Goal: Task Accomplishment & Management: Use online tool/utility

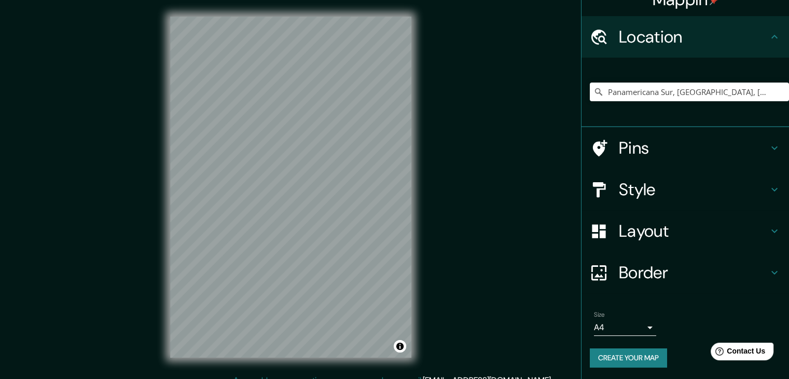
scroll to position [18, 0]
click at [770, 266] on icon at bounding box center [774, 272] width 12 height 12
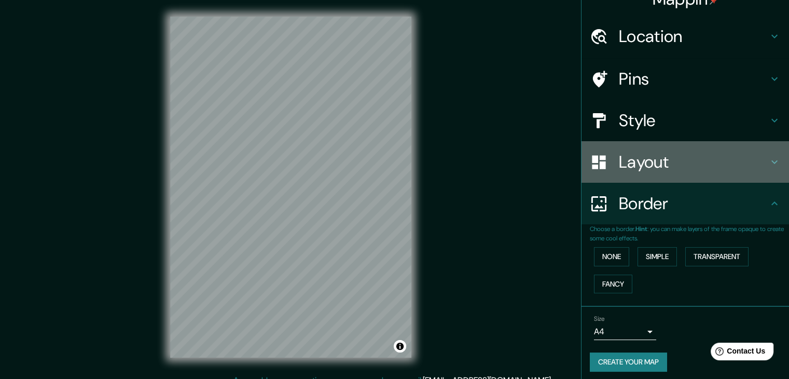
click at [647, 157] on h4 "Layout" at bounding box center [693, 161] width 149 height 21
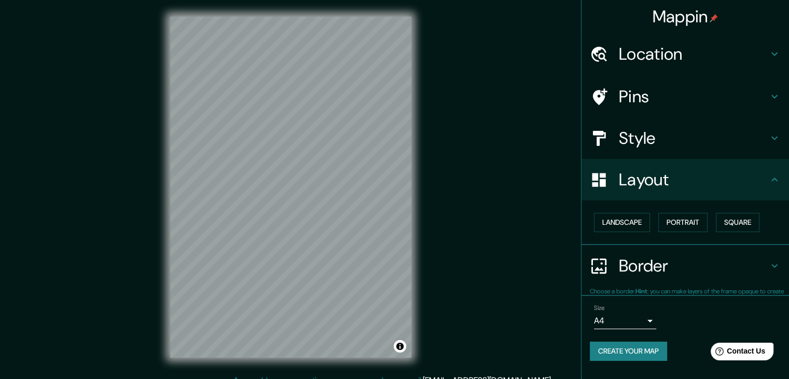
scroll to position [0, 0]
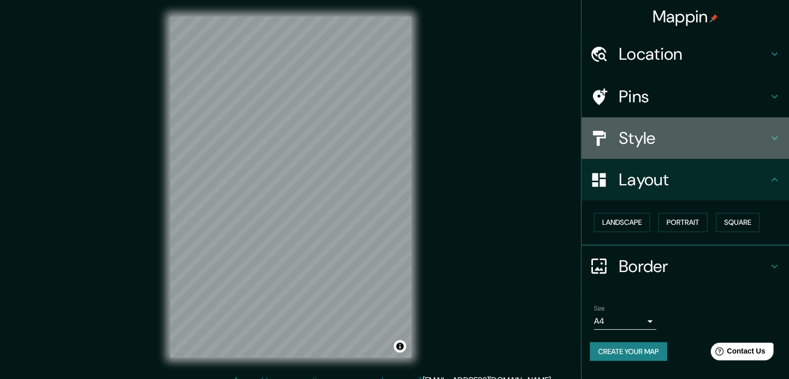
click at [672, 140] on h4 "Style" at bounding box center [693, 138] width 149 height 21
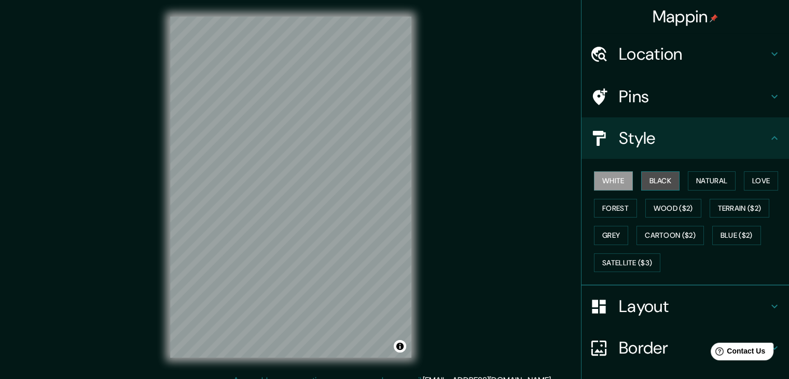
click at [660, 181] on button "Black" at bounding box center [660, 180] width 39 height 19
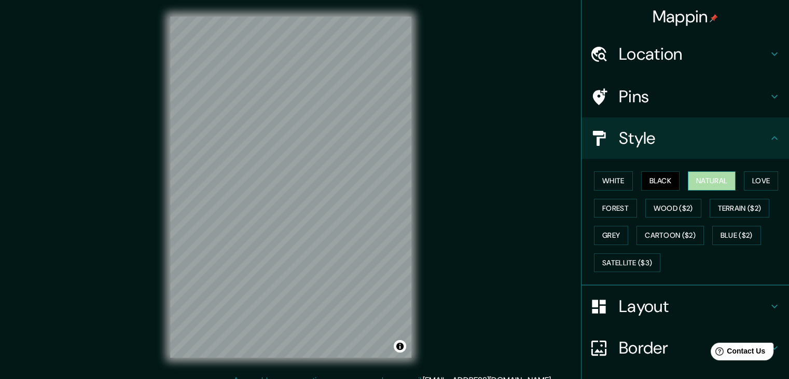
click at [703, 183] on button "Natural" at bounding box center [712, 180] width 48 height 19
click at [759, 179] on button "Love" at bounding box center [761, 180] width 34 height 19
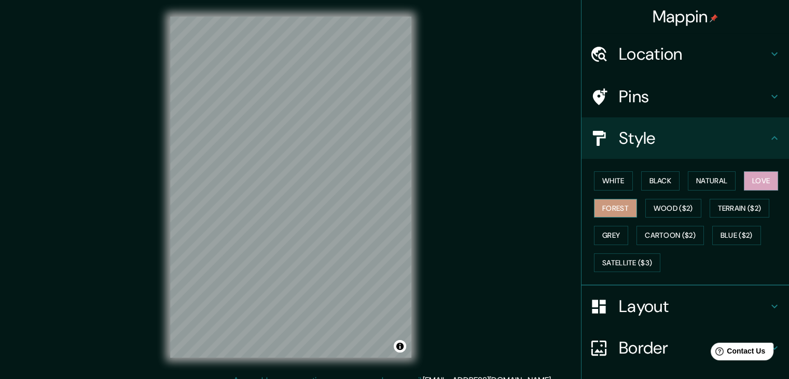
click at [617, 208] on button "Forest" at bounding box center [615, 208] width 43 height 19
click at [670, 210] on button "Wood ($2)" at bounding box center [673, 208] width 56 height 19
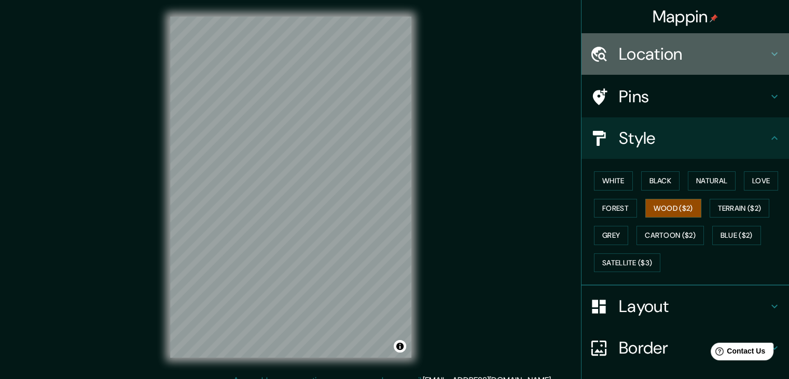
click at [666, 64] on h4 "Location" at bounding box center [693, 54] width 149 height 21
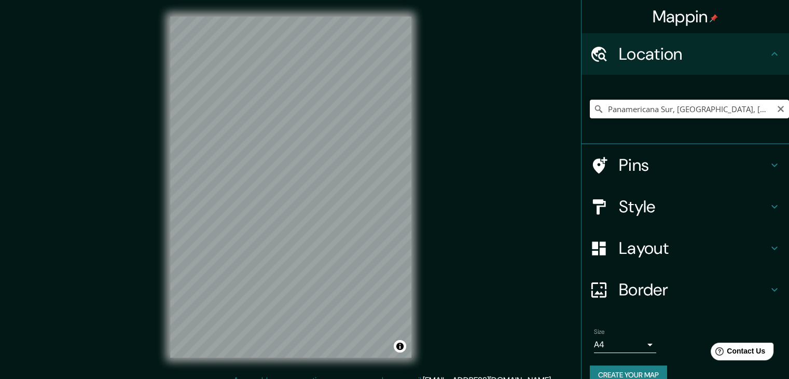
click at [631, 107] on input "Panamericana Sur, [GEOGRAPHIC_DATA], [GEOGRAPHIC_DATA], [GEOGRAPHIC_DATA]" at bounding box center [689, 109] width 199 height 19
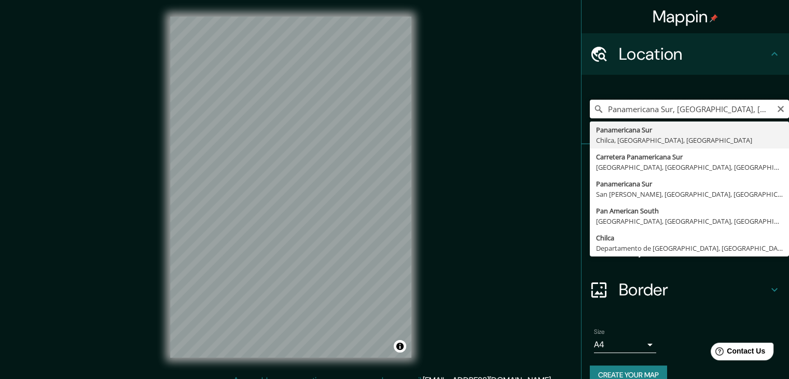
paste input "[GEOGRAPHIC_DATA]"
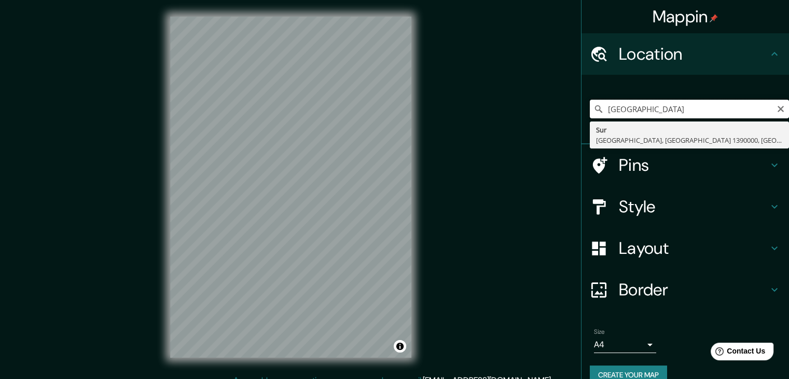
type input "Sur, [GEOGRAPHIC_DATA], [GEOGRAPHIC_DATA] 1390000, [GEOGRAPHIC_DATA]"
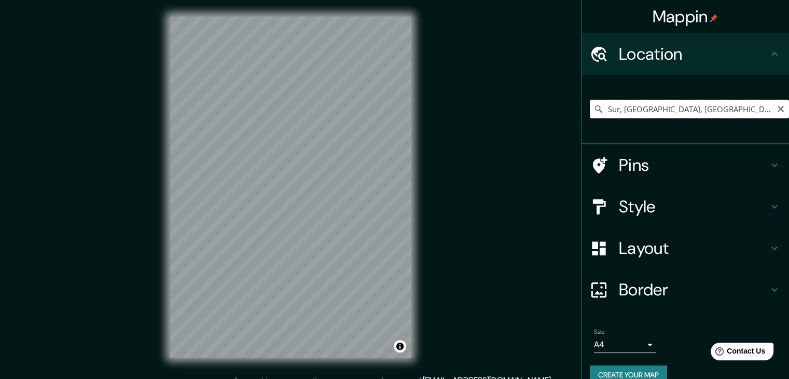
click at [635, 112] on input "Sur, [GEOGRAPHIC_DATA], [GEOGRAPHIC_DATA] 1390000, [GEOGRAPHIC_DATA]" at bounding box center [689, 109] width 199 height 19
paste input "[GEOGRAPHIC_DATA]"
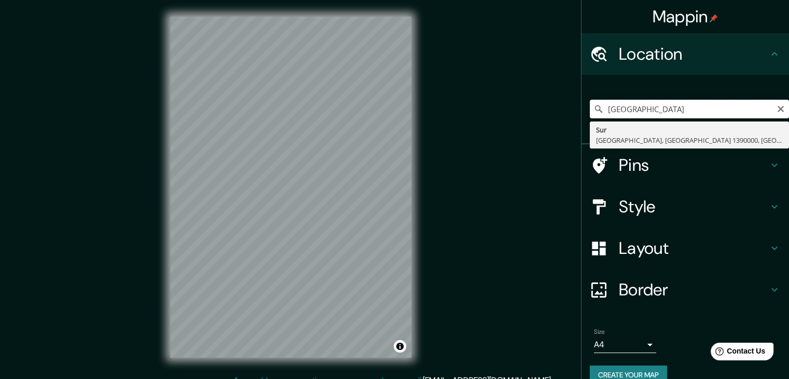
drag, startPoint x: 694, startPoint y: 104, endPoint x: 475, endPoint y: 158, distance: 225.4
click at [475, 158] on div "Mappin Location [GEOGRAPHIC_DATA] [GEOGRAPHIC_DATA], [GEOGRAPHIC_DATA] 1390000,…" at bounding box center [394, 195] width 789 height 391
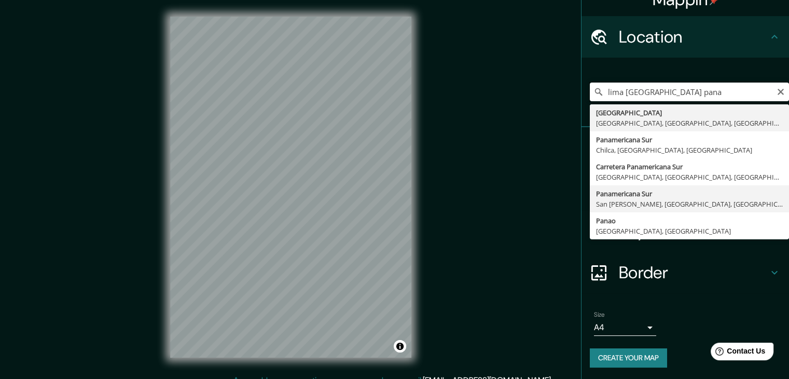
scroll to position [18, 0]
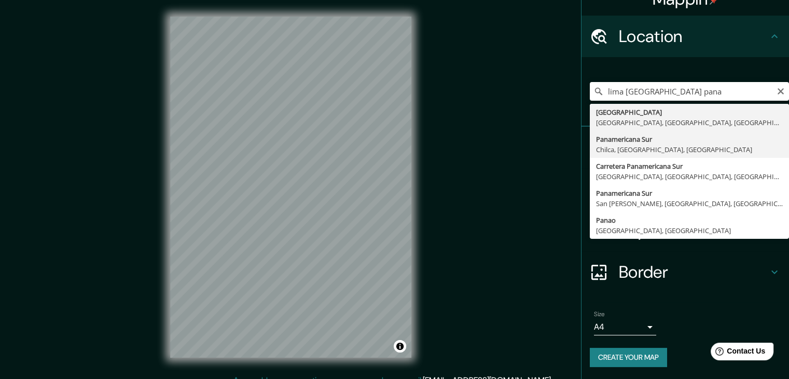
type input "Panamericana Sur, [GEOGRAPHIC_DATA], [GEOGRAPHIC_DATA], [GEOGRAPHIC_DATA]"
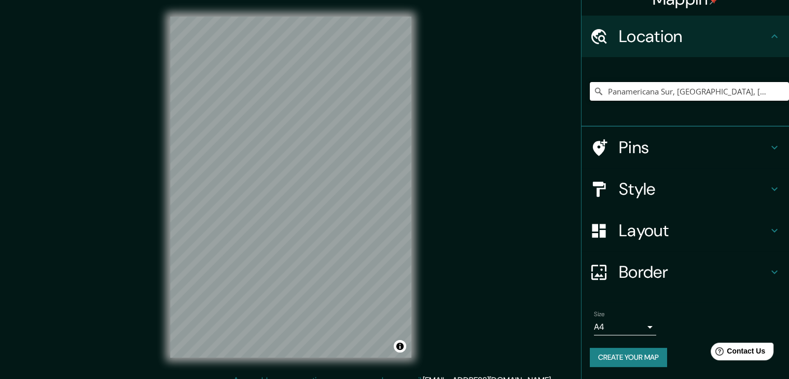
scroll to position [0, 0]
click at [395, 343] on div "© Mapbox © OpenStreetMap Improve this map" at bounding box center [290, 187] width 241 height 341
click at [402, 345] on button "Toggle attribution" at bounding box center [400, 346] width 12 height 12
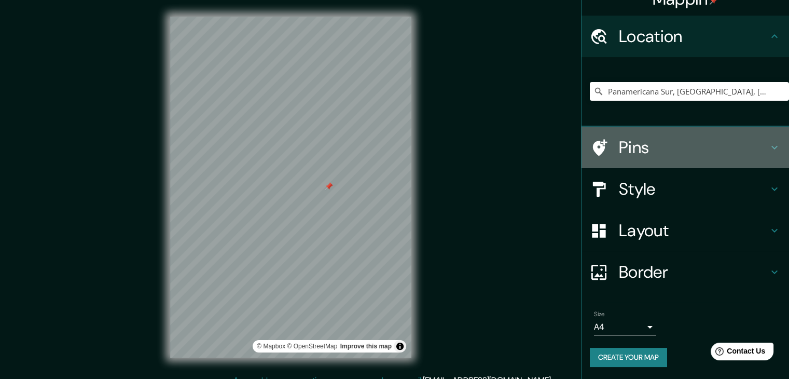
click at [659, 137] on h4 "Pins" at bounding box center [693, 147] width 149 height 21
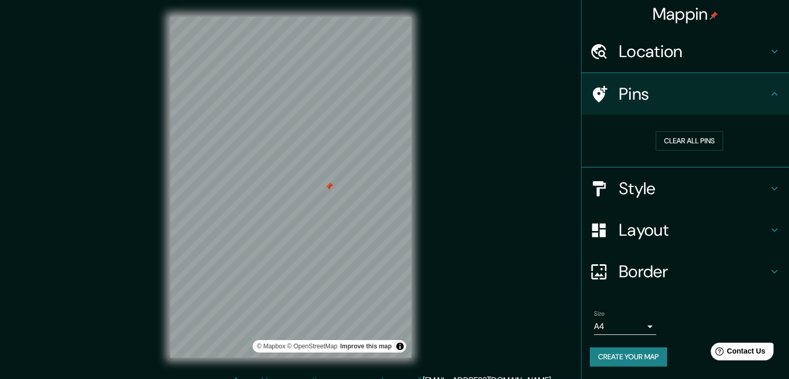
scroll to position [2, 0]
click at [657, 142] on button "Clear all pins" at bounding box center [689, 141] width 67 height 19
click at [694, 142] on button "Clear all pins" at bounding box center [689, 141] width 67 height 19
click at [481, 116] on div "Mappin Location [GEOGRAPHIC_DATA], [GEOGRAPHIC_DATA], [GEOGRAPHIC_DATA], [GEOGR…" at bounding box center [394, 195] width 789 height 391
click at [622, 86] on h4 "Pins" at bounding box center [693, 94] width 149 height 21
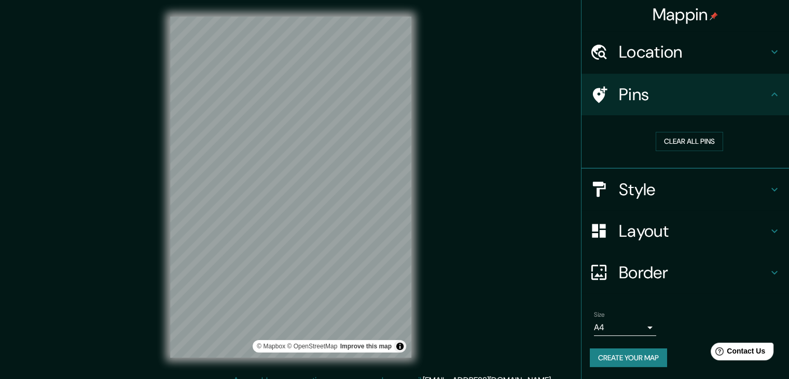
click at [651, 181] on h4 "Style" at bounding box center [693, 189] width 149 height 21
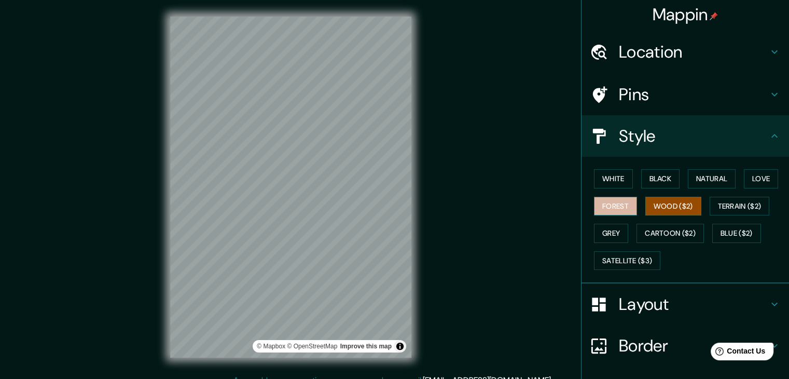
click at [610, 202] on button "Forest" at bounding box center [615, 206] width 43 height 19
click at [581, 221] on div "White Black Natural Love Forest Wood ($2) Terrain ($2) Grey Cartoon ($2) Blue (…" at bounding box center [684, 220] width 207 height 127
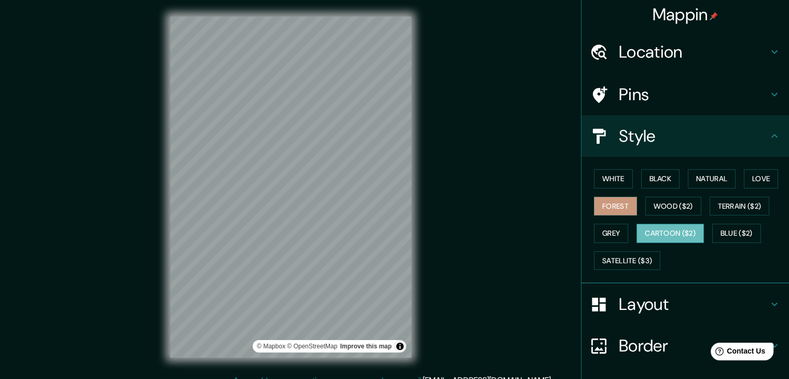
click at [676, 241] on button "Cartoon ($2)" at bounding box center [669, 233] width 67 height 19
click at [735, 230] on button "Blue ($2)" at bounding box center [736, 233] width 49 height 19
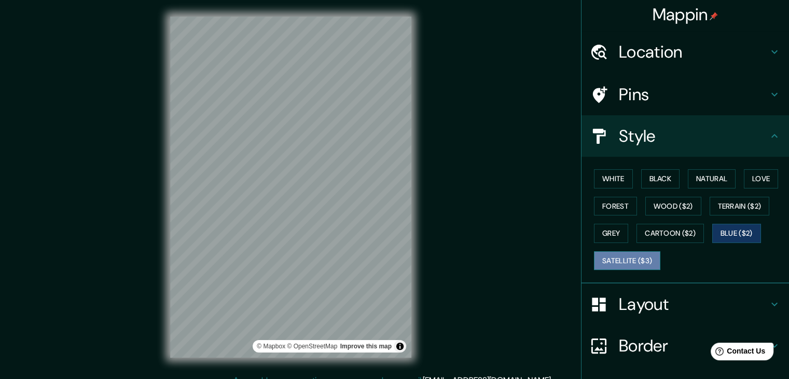
click at [600, 260] on button "Satellite ($3)" at bounding box center [627, 260] width 66 height 19
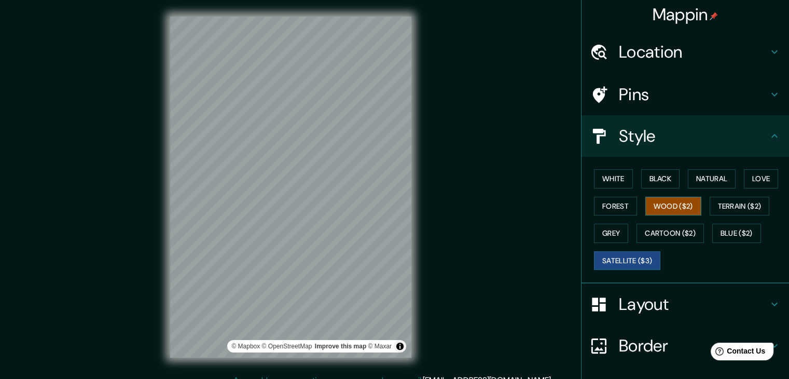
click at [666, 200] on button "Wood ($2)" at bounding box center [673, 206] width 56 height 19
drag, startPoint x: 332, startPoint y: 166, endPoint x: 342, endPoint y: 169, distance: 10.7
click at [342, 169] on div at bounding box center [342, 168] width 8 height 8
click at [342, 164] on div at bounding box center [342, 168] width 8 height 8
click at [631, 131] on h4 "Style" at bounding box center [693, 136] width 149 height 21
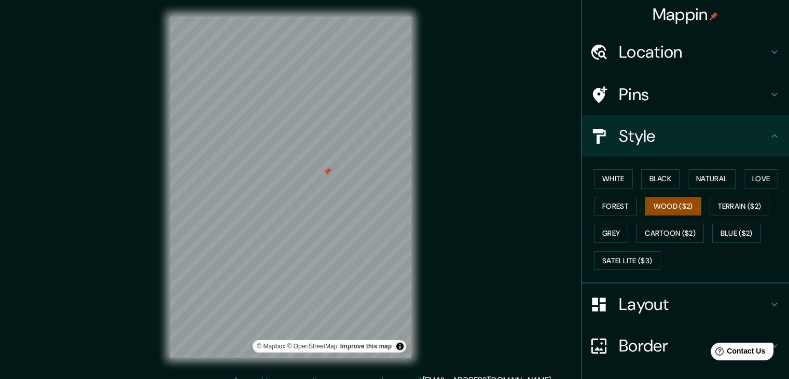
click at [769, 135] on icon at bounding box center [774, 136] width 12 height 12
click at [772, 94] on icon at bounding box center [774, 94] width 12 height 12
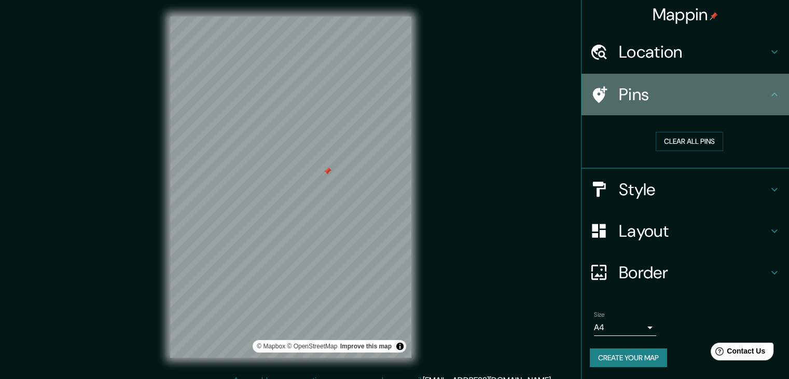
click at [771, 94] on icon at bounding box center [774, 94] width 12 height 12
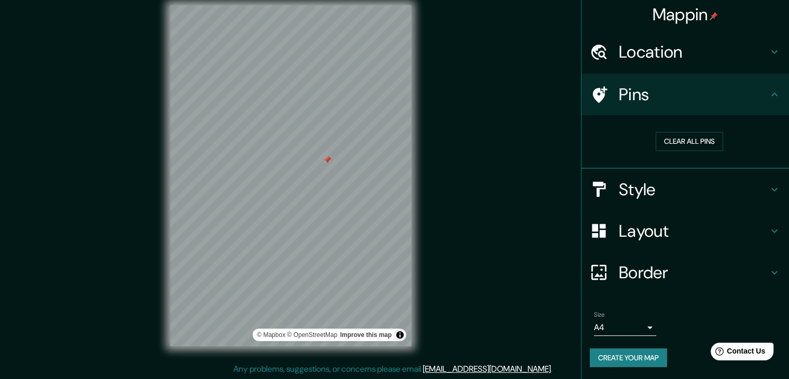
scroll to position [12, 0]
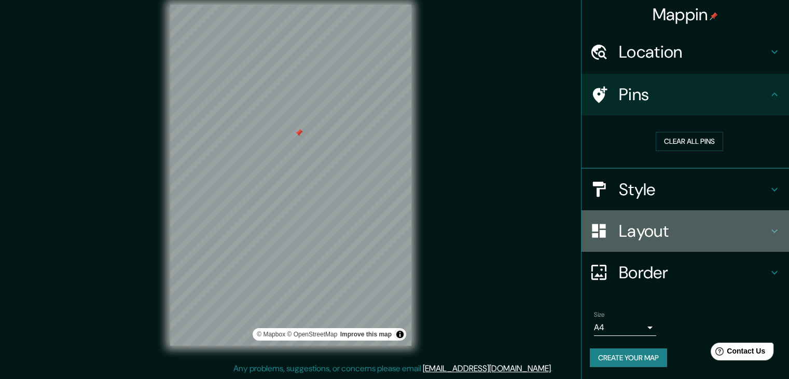
click at [720, 227] on h4 "Layout" at bounding box center [693, 230] width 149 height 21
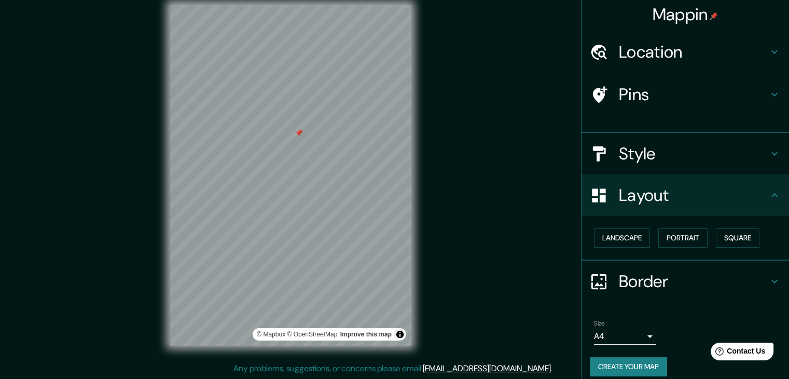
scroll to position [0, 0]
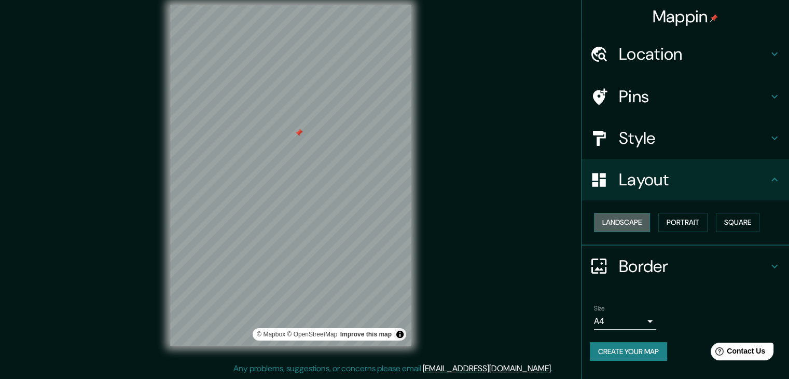
click at [618, 223] on button "Landscape" at bounding box center [622, 222] width 56 height 19
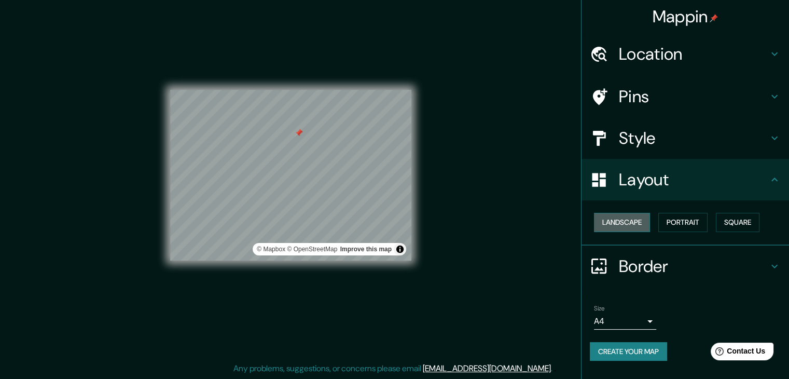
click at [618, 223] on button "Landscape" at bounding box center [622, 222] width 56 height 19
click at [687, 225] on button "Portrait" at bounding box center [682, 222] width 49 height 19
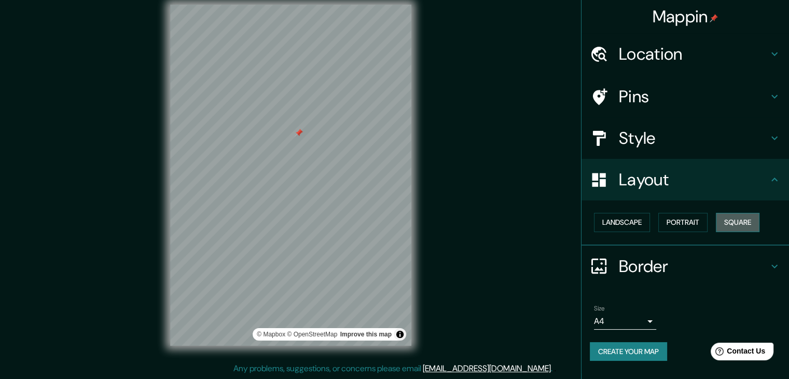
click at [746, 216] on button "Square" at bounding box center [738, 222] width 44 height 19
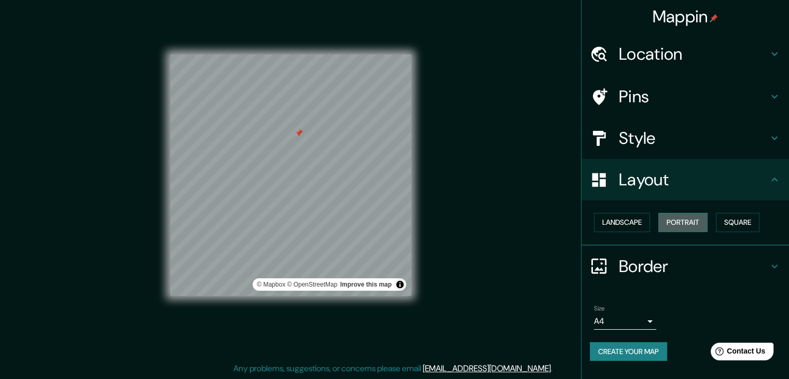
click at [693, 229] on button "Portrait" at bounding box center [682, 222] width 49 height 19
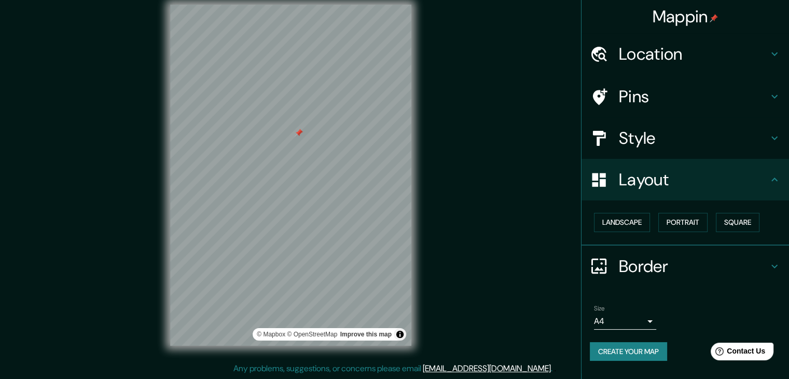
click at [768, 259] on h4 "Border" at bounding box center [693, 266] width 149 height 21
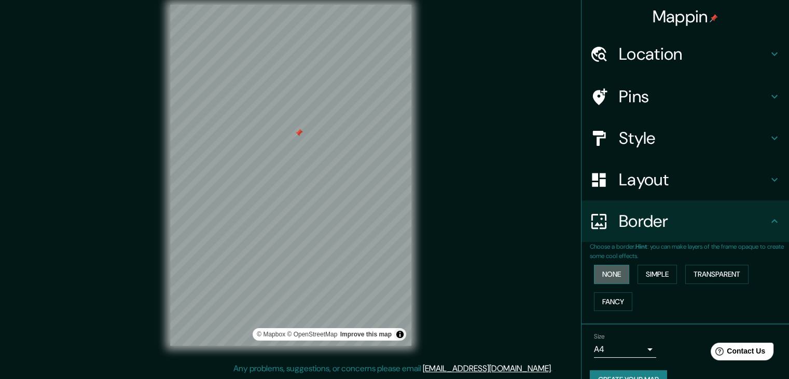
click at [615, 279] on button "None" at bounding box center [611, 274] width 35 height 19
click at [656, 270] on button "Simple" at bounding box center [656, 274] width 39 height 19
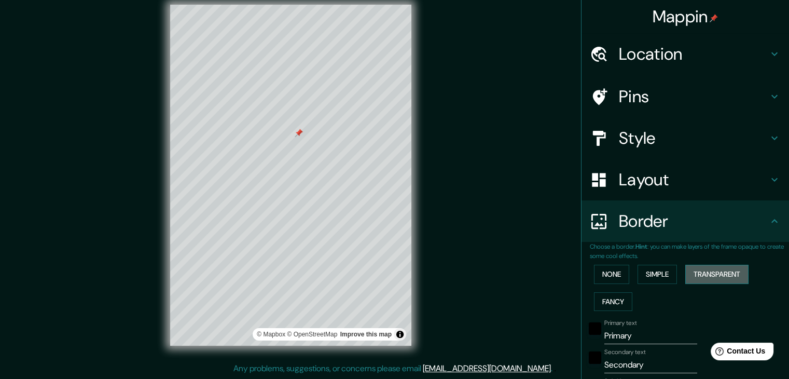
click at [692, 268] on button "Transparent" at bounding box center [716, 274] width 63 height 19
click at [611, 305] on button "Fancy" at bounding box center [613, 301] width 38 height 19
click at [604, 276] on button "None" at bounding box center [611, 274] width 35 height 19
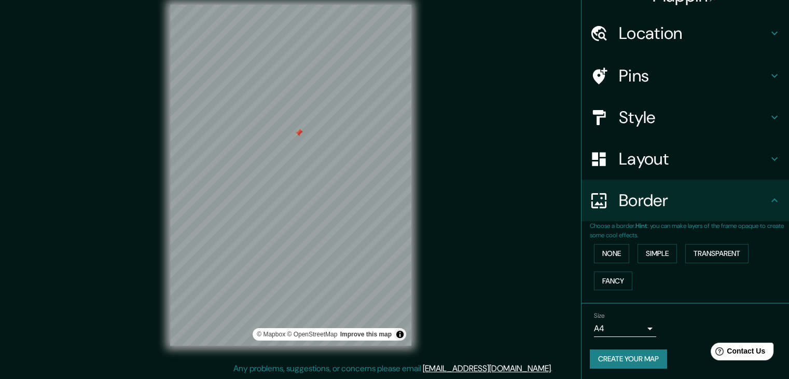
scroll to position [22, 0]
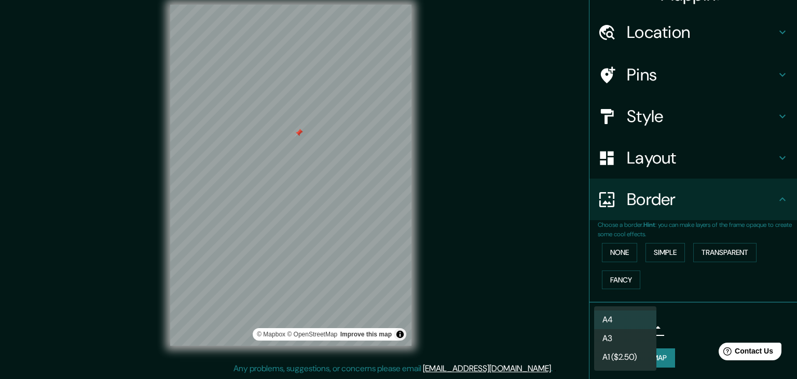
click at [631, 328] on body "Mappin Location [GEOGRAPHIC_DATA], [GEOGRAPHIC_DATA], [GEOGRAPHIC_DATA], [GEOGR…" at bounding box center [398, 177] width 797 height 379
click at [629, 337] on li "A3" at bounding box center [625, 338] width 62 height 19
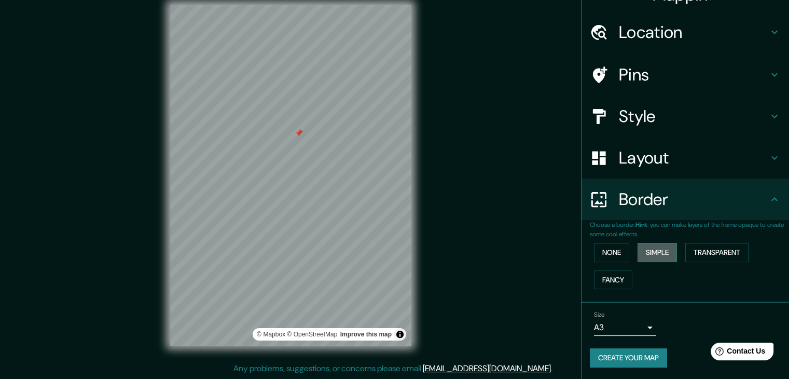
click at [649, 258] on button "Simple" at bounding box center [656, 252] width 39 height 19
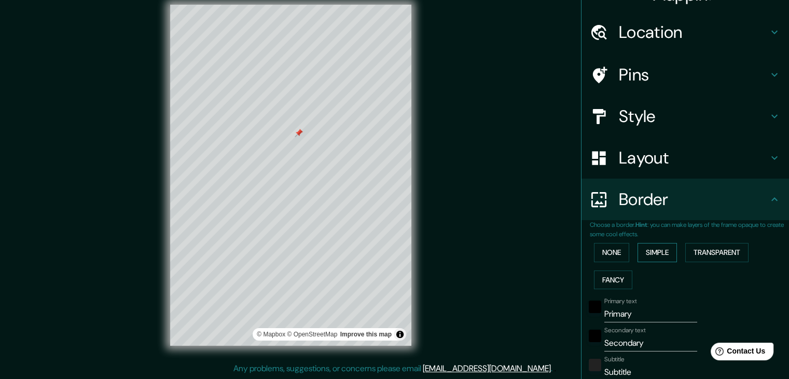
click at [649, 257] on button "Simple" at bounding box center [656, 252] width 39 height 19
type input "37"
click at [610, 279] on button "Fancy" at bounding box center [613, 279] width 38 height 19
click at [701, 245] on button "Transparent" at bounding box center [716, 252] width 63 height 19
click at [594, 253] on button "None" at bounding box center [611, 252] width 35 height 19
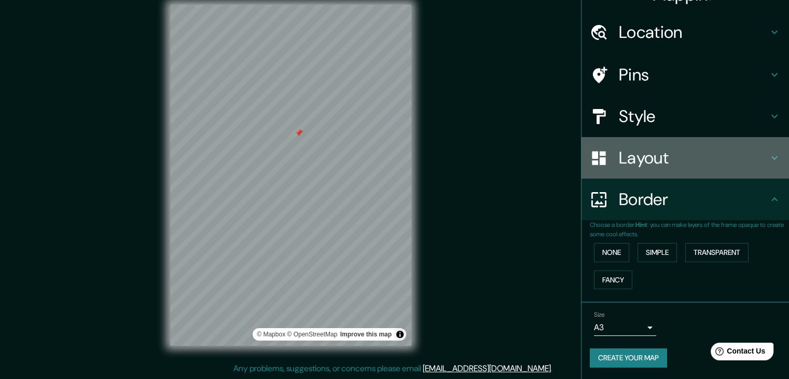
click at [650, 173] on div "Layout" at bounding box center [684, 157] width 207 height 41
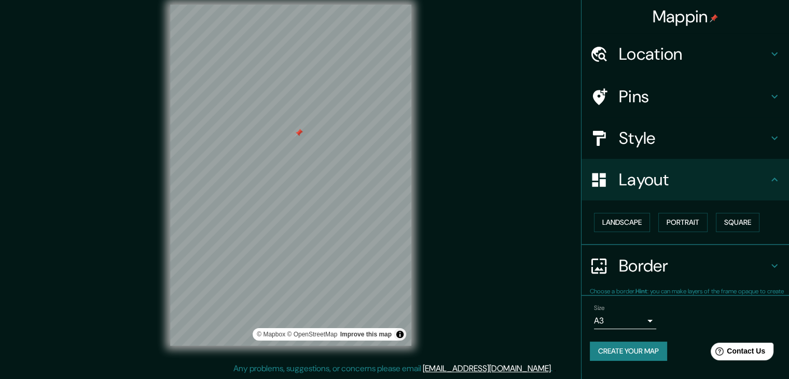
scroll to position [0, 0]
click at [641, 229] on button "Landscape" at bounding box center [622, 222] width 56 height 19
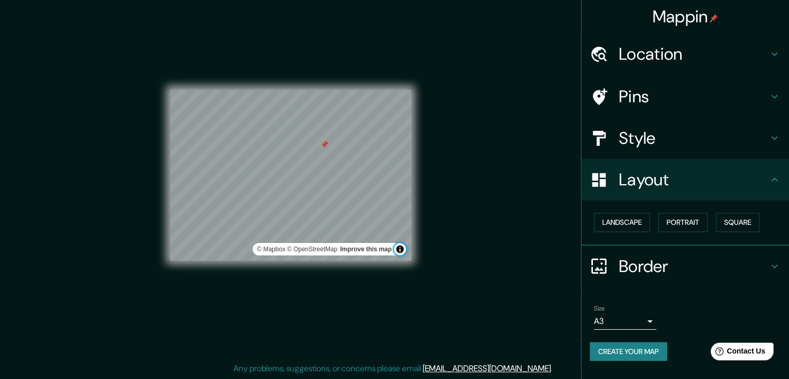
click at [397, 248] on button "Toggle attribution" at bounding box center [400, 249] width 12 height 12
click at [347, 151] on div at bounding box center [346, 152] width 8 height 8
click at [351, 146] on div at bounding box center [351, 147] width 8 height 8
click at [625, 353] on button "Create your map" at bounding box center [628, 351] width 77 height 19
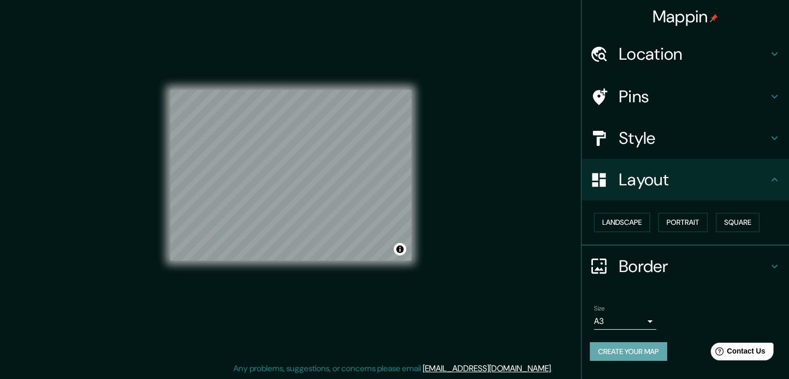
click at [632, 355] on button "Create your map" at bounding box center [628, 351] width 77 height 19
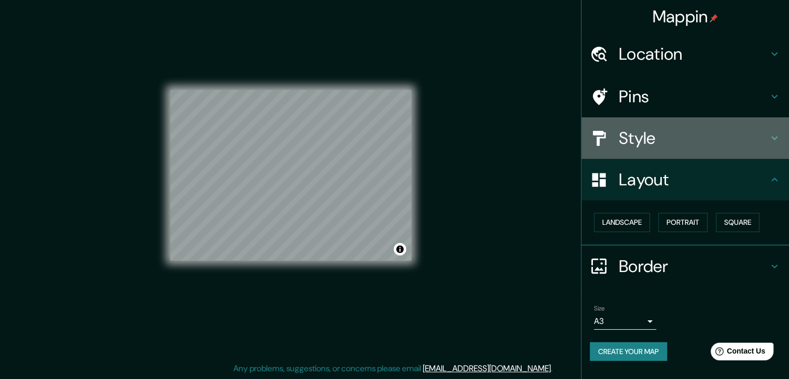
click at [673, 154] on div "Style" at bounding box center [684, 137] width 207 height 41
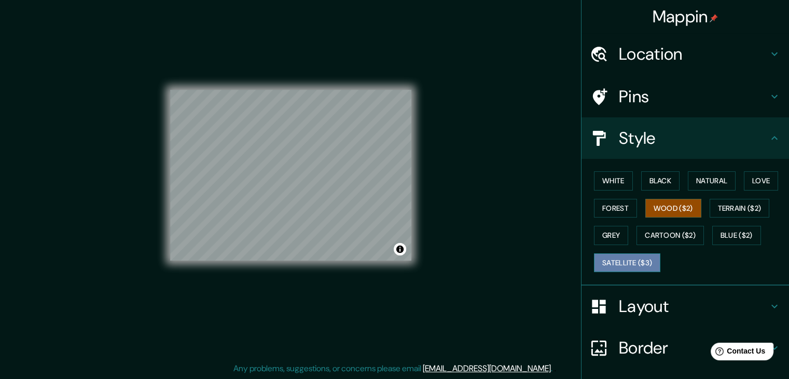
click at [634, 256] on button "Satellite ($3)" at bounding box center [627, 262] width 66 height 19
click at [608, 111] on div "Pins" at bounding box center [684, 96] width 207 height 41
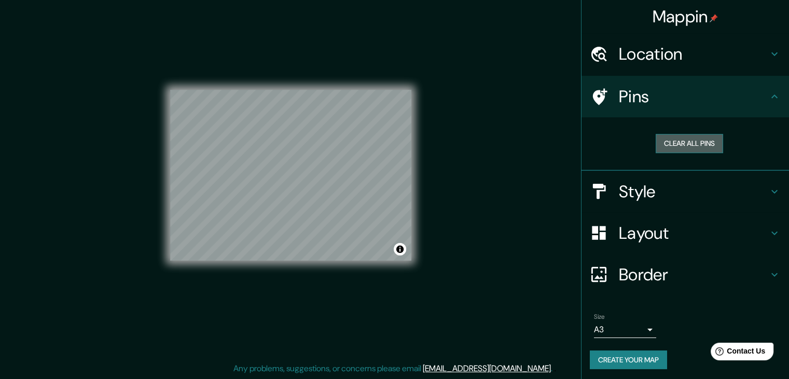
click at [661, 146] on button "Clear all pins" at bounding box center [689, 143] width 67 height 19
click at [710, 110] on div "Pins" at bounding box center [684, 96] width 207 height 41
click at [680, 196] on h4 "Style" at bounding box center [693, 191] width 149 height 21
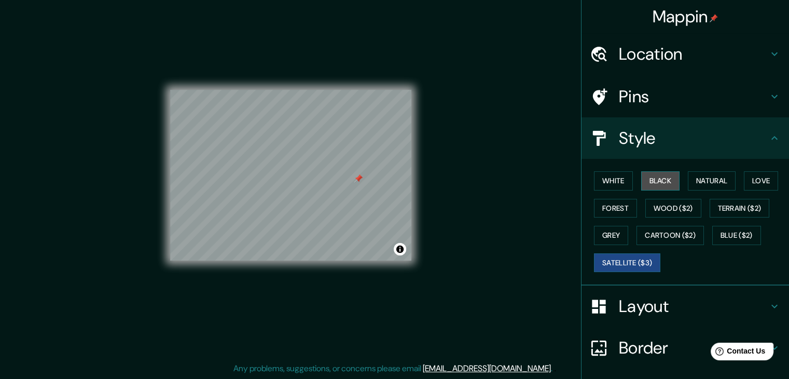
click at [653, 185] on button "Black" at bounding box center [660, 180] width 39 height 19
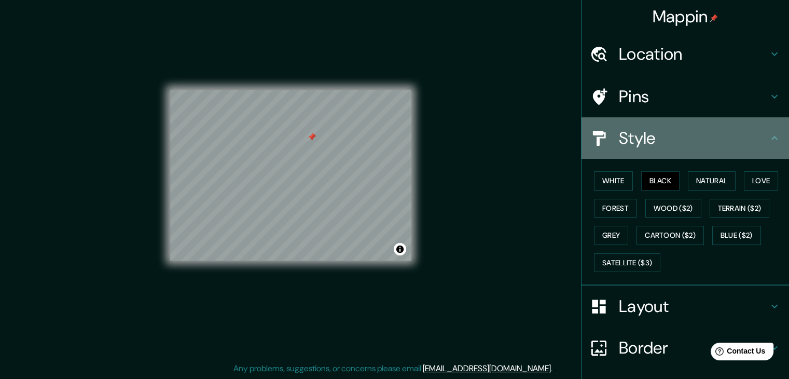
click at [626, 149] on div "Style" at bounding box center [684, 137] width 207 height 41
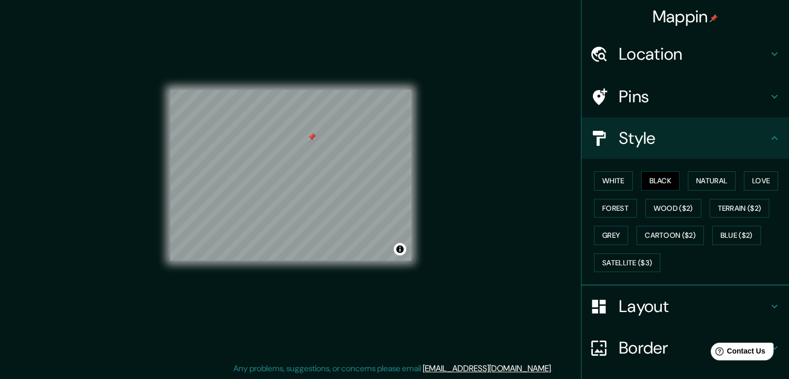
click at [659, 297] on h4 "Layout" at bounding box center [693, 306] width 149 height 21
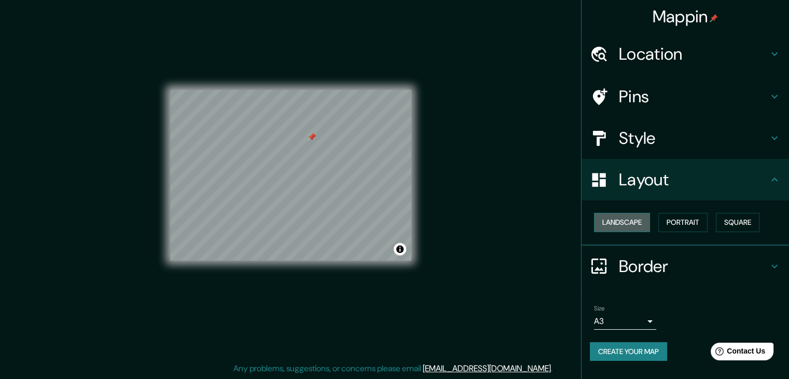
click at [641, 225] on button "Landscape" at bounding box center [622, 222] width 56 height 19
click at [698, 220] on button "Portrait" at bounding box center [682, 222] width 49 height 19
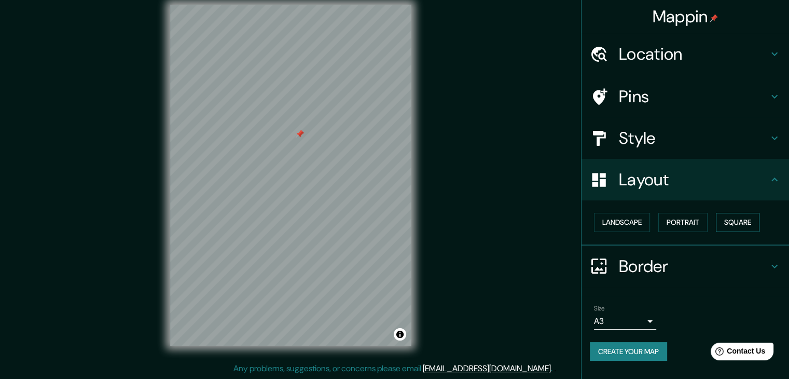
click at [741, 228] on button "Square" at bounding box center [738, 222] width 44 height 19
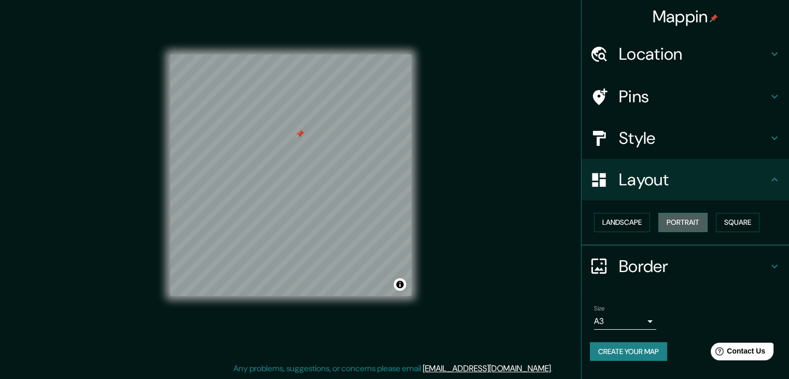
click at [694, 227] on button "Portrait" at bounding box center [682, 222] width 49 height 19
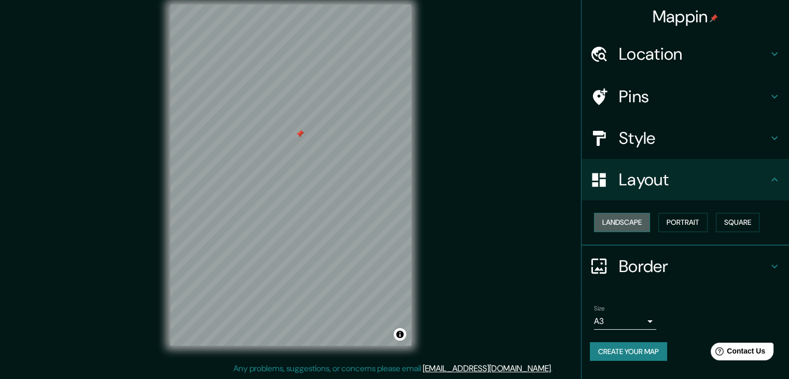
click at [642, 220] on button "Landscape" at bounding box center [622, 222] width 56 height 19
